Goal: Task Accomplishment & Management: Manage account settings

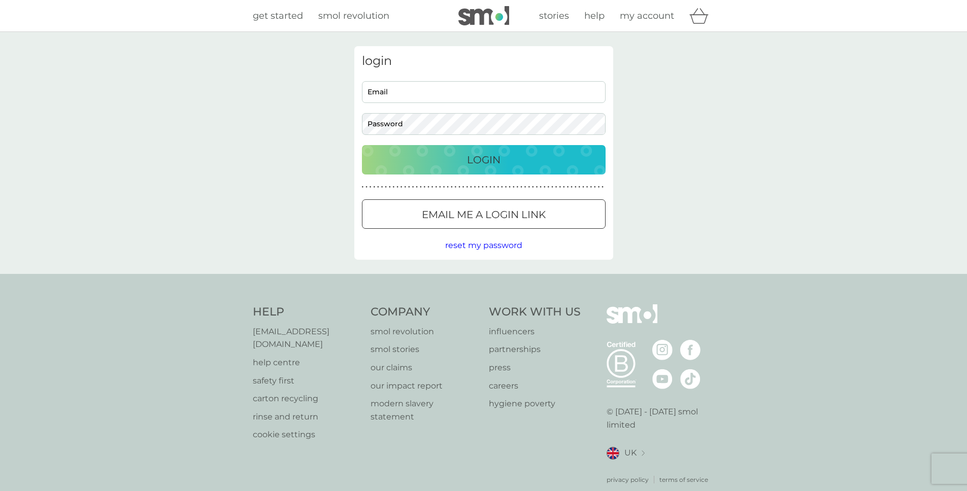
type input "[EMAIL_ADDRESS][PERSON_NAME][DOMAIN_NAME]"
click at [511, 162] on div "Login" at bounding box center [483, 160] width 223 height 16
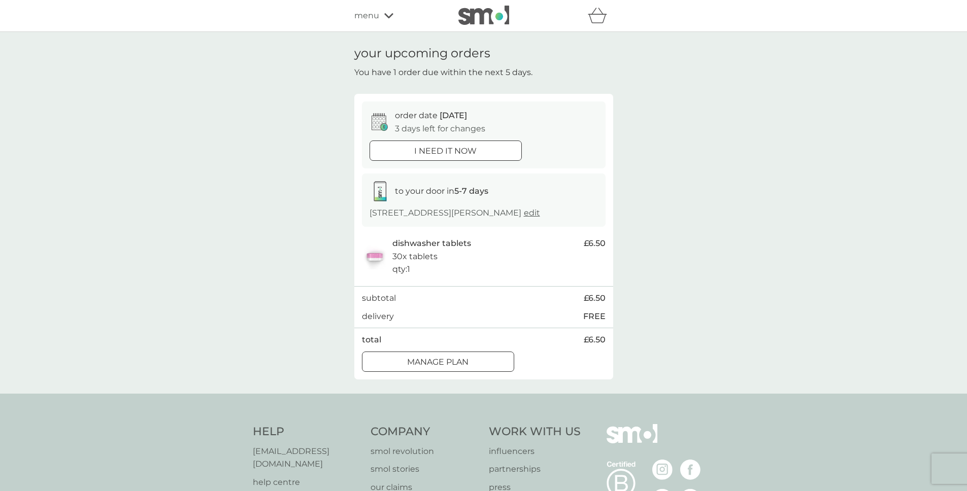
click at [461, 355] on button "Manage plan" at bounding box center [438, 362] width 152 height 20
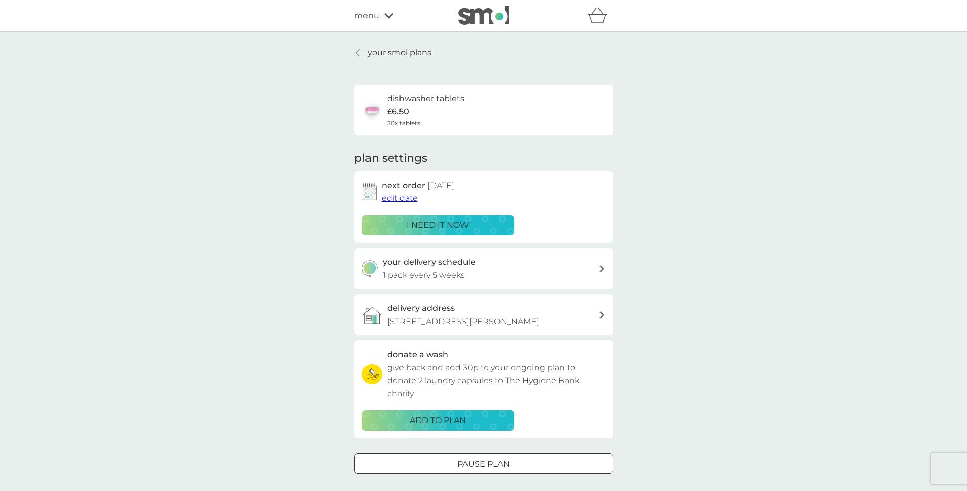
click at [406, 196] on span "edit date" at bounding box center [400, 198] width 36 height 10
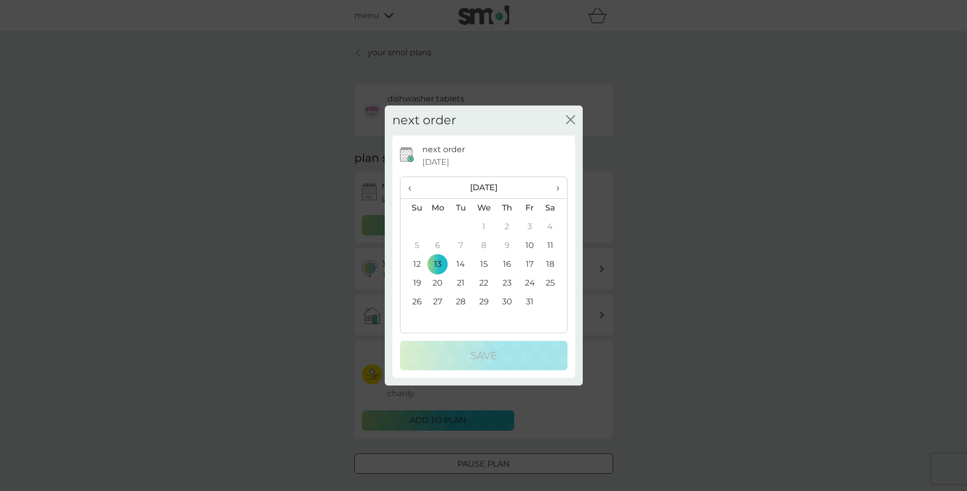
click at [438, 280] on td "20" at bounding box center [437, 283] width 23 height 19
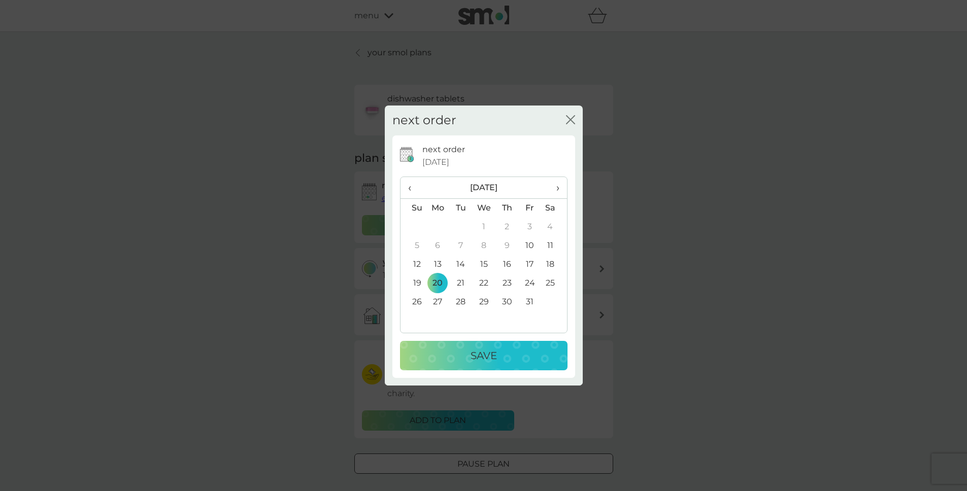
click at [477, 353] on p "Save" at bounding box center [483, 356] width 26 height 16
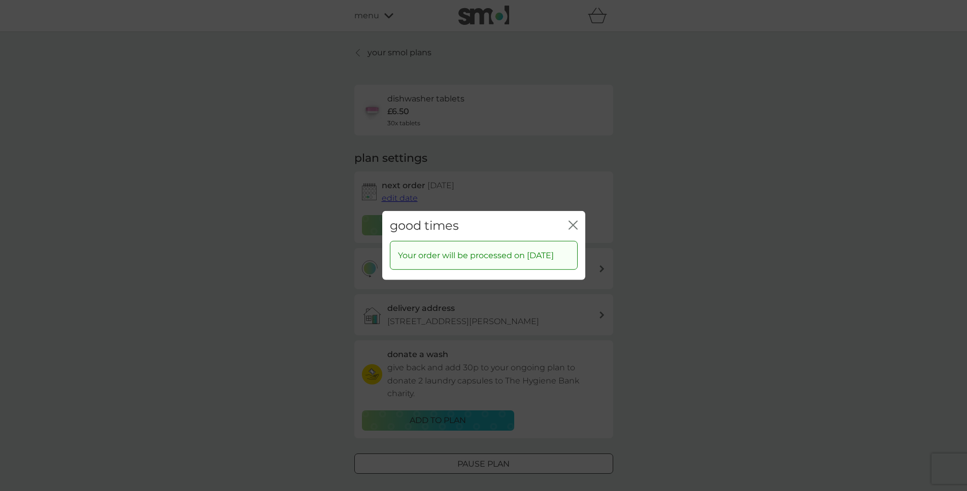
click at [574, 221] on icon "close" at bounding box center [575, 225] width 4 height 8
